Goal: Task Accomplishment & Management: Use online tool/utility

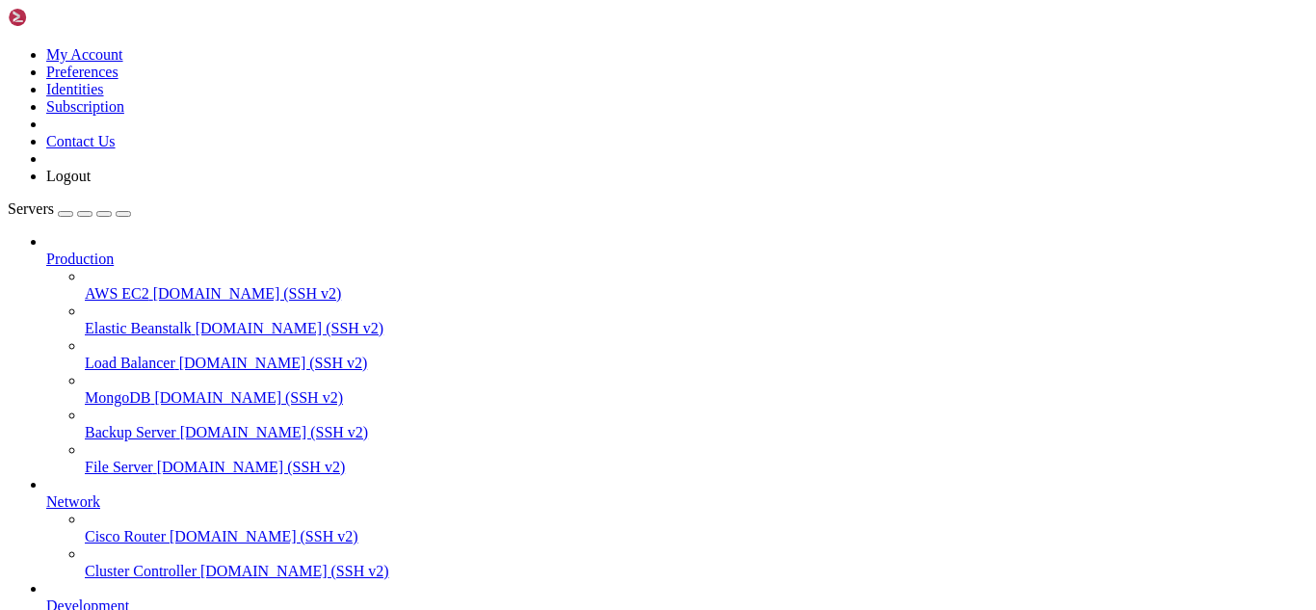
scroll to position [270, 0]
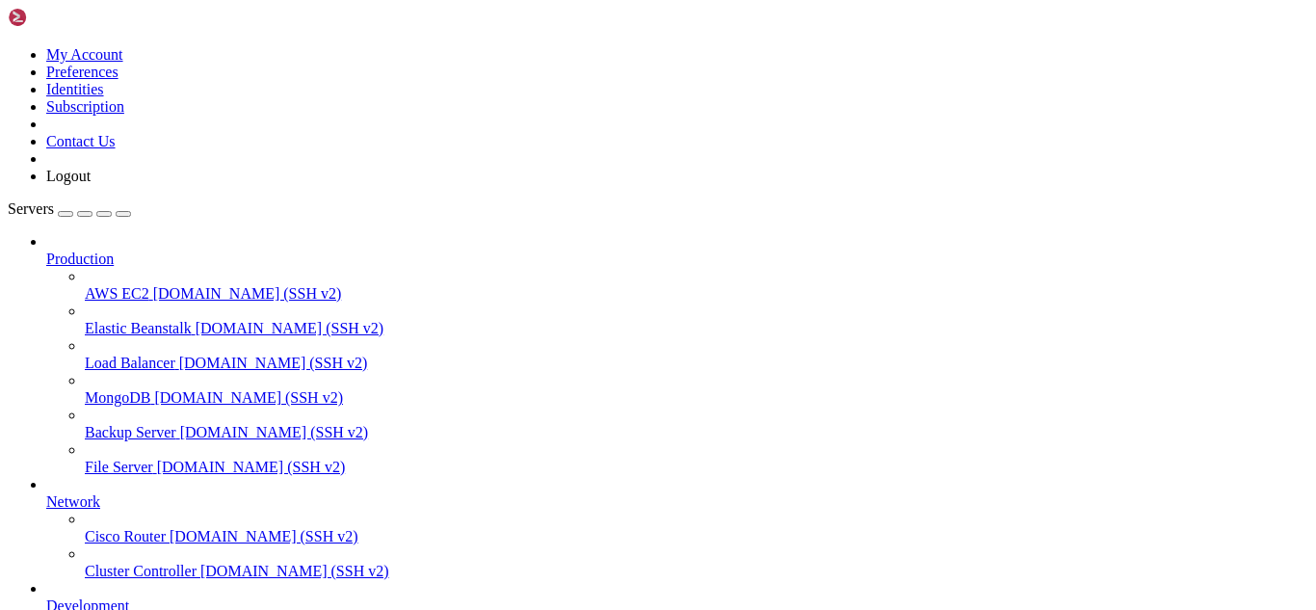
scroll to position [0, 0]
type input "/home/neurotek"
